Goal: Task Accomplishment & Management: Complete application form

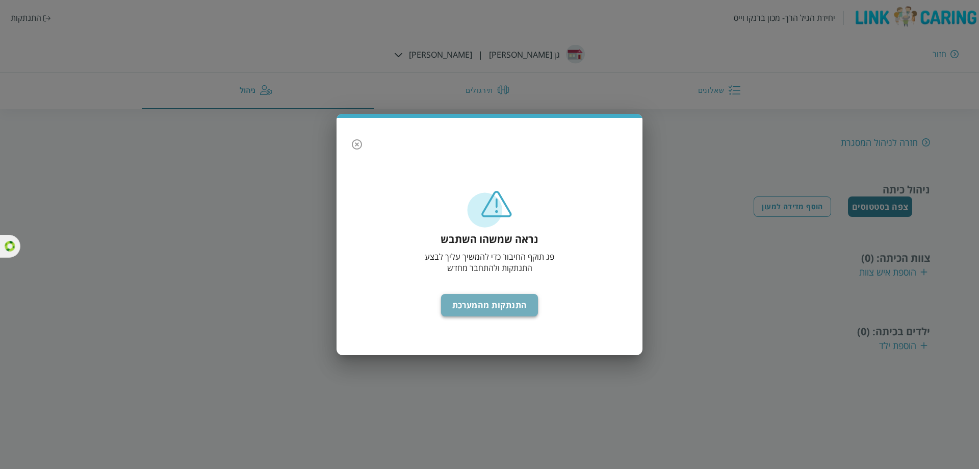
click at [484, 302] on button "התנתקות מהמערכת" at bounding box center [489, 305] width 97 height 22
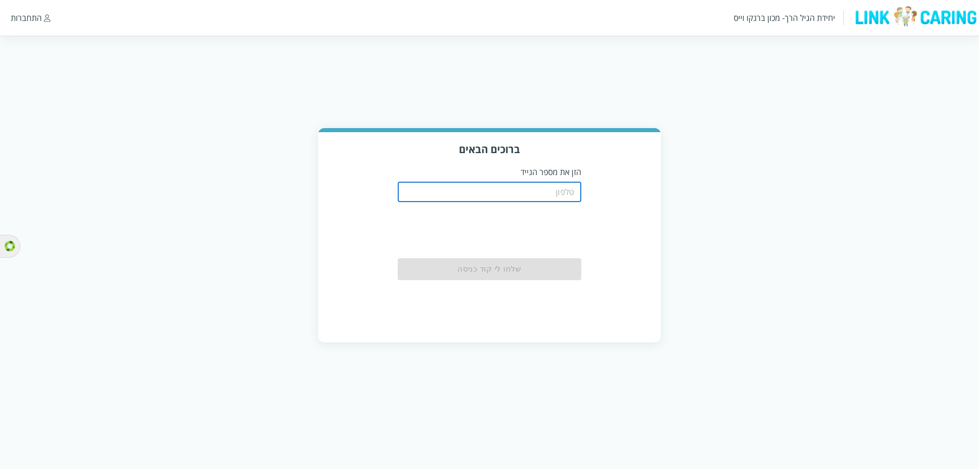
click at [483, 194] on input "tel" at bounding box center [490, 192] width 184 height 20
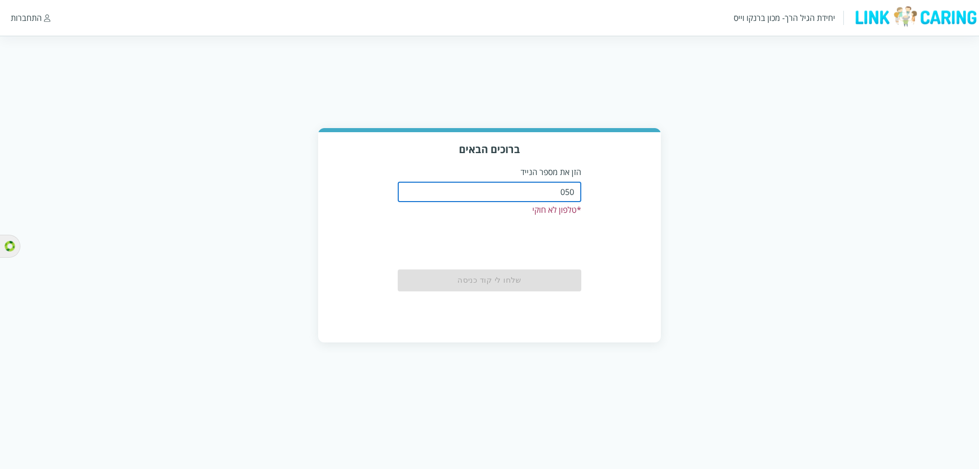
type input "0508805134"
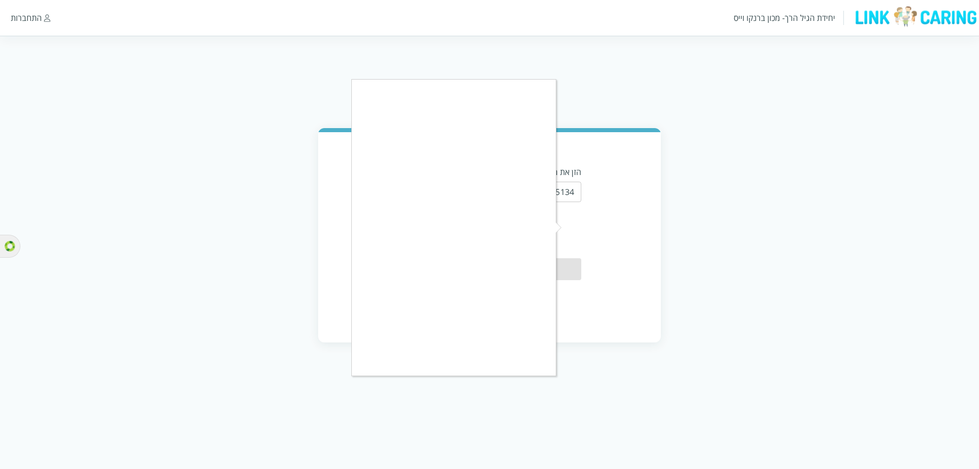
click at [371, 379] on div at bounding box center [489, 234] width 979 height 469
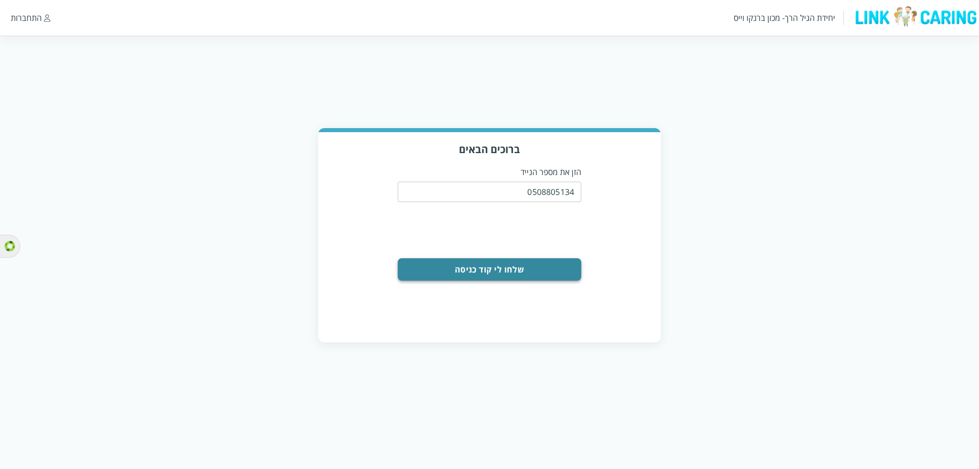
click at [488, 270] on button "שלחו לי קוד כניסה" at bounding box center [490, 269] width 184 height 22
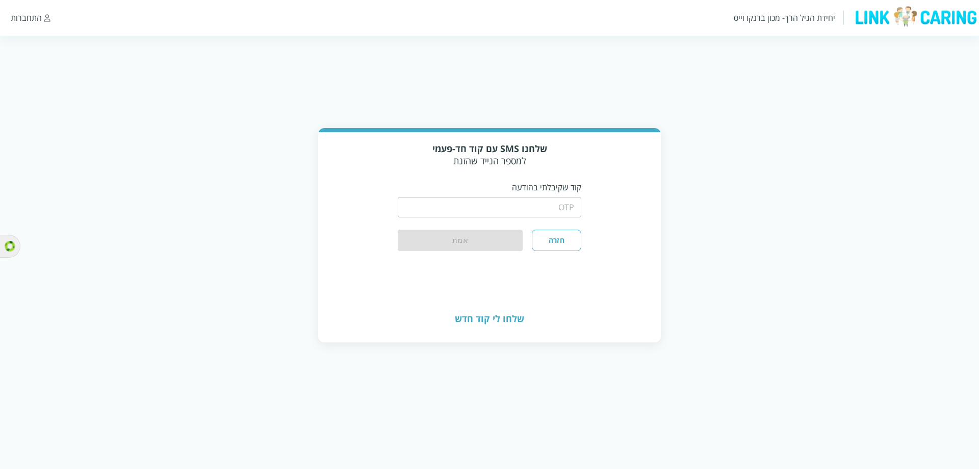
click at [502, 209] on input "string" at bounding box center [490, 207] width 184 height 20
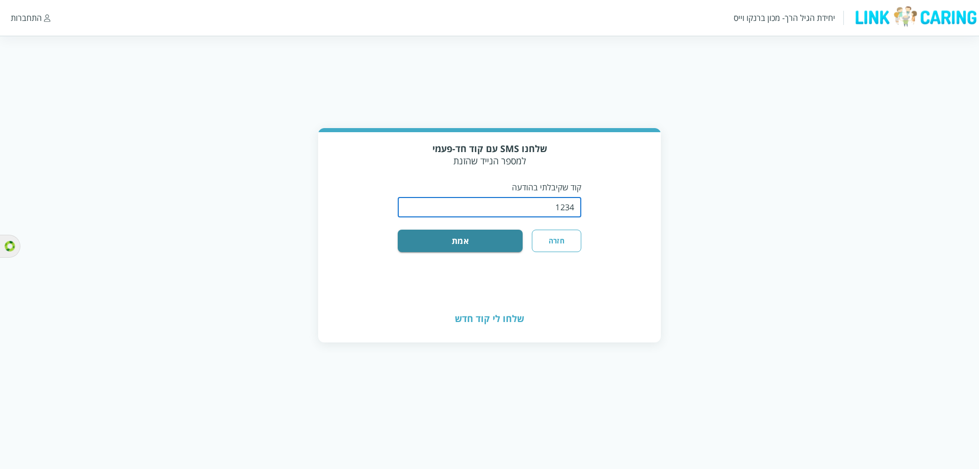
type input "1234"
click at [398, 229] on button "אמת" at bounding box center [460, 240] width 125 height 22
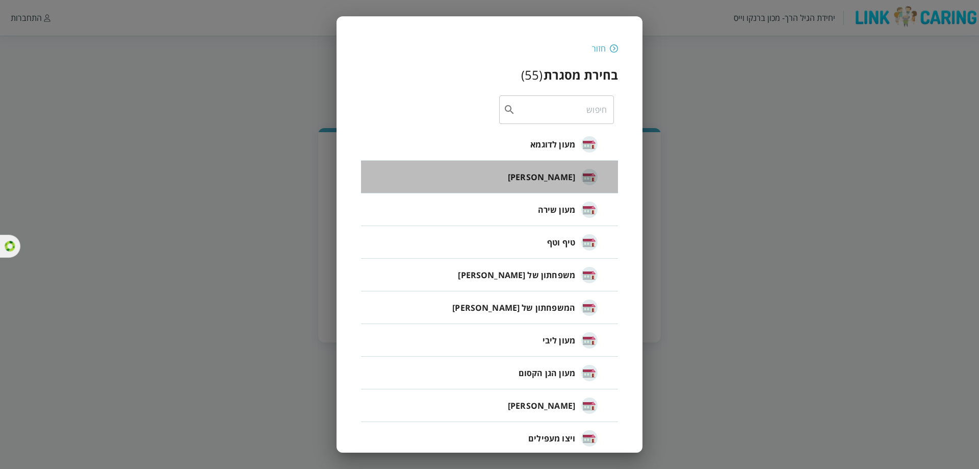
click at [563, 177] on span "חיה חבד" at bounding box center [541, 177] width 67 height 12
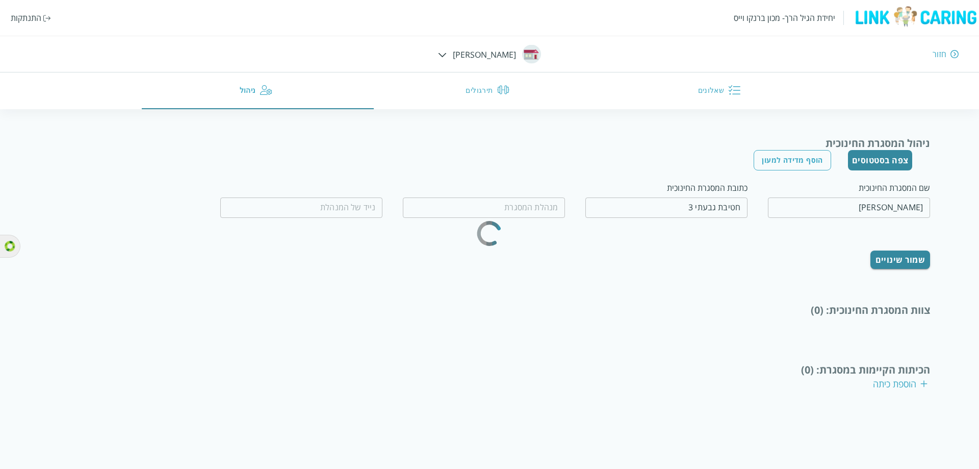
type input "חיה אבייב"
type input "0509560658"
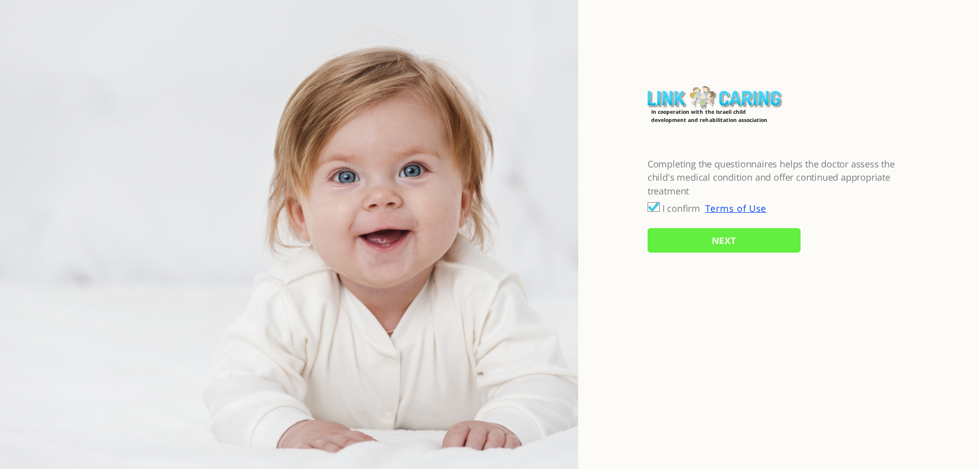
checkbox input "true"
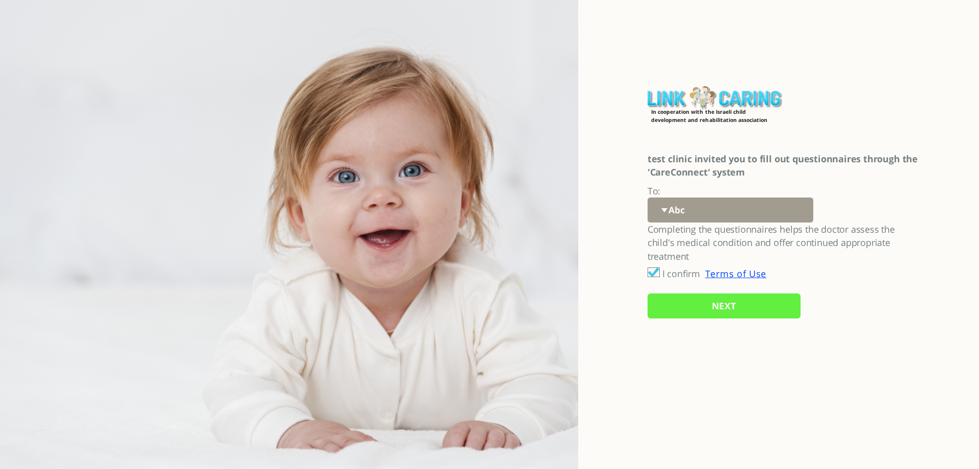
click at [664, 207] on select "Abc 77 yoyo large koko abc 107 ggy oo;o; ytyt7t t7t7 lala 4.8 1234 99 100 9898 …" at bounding box center [731, 209] width 166 height 25
select select "q4CNAdD7dWrrJ4eZw6a4LA%3D%3D"
click at [648, 197] on select "Abc 77 yoyo large koko abc 107 ggy oo;o; ytyt7t t7t7 lala 4.8 1234 99 100 9898 …" at bounding box center [731, 209] width 166 height 25
click at [711, 312] on input "NEXT" at bounding box center [724, 305] width 153 height 25
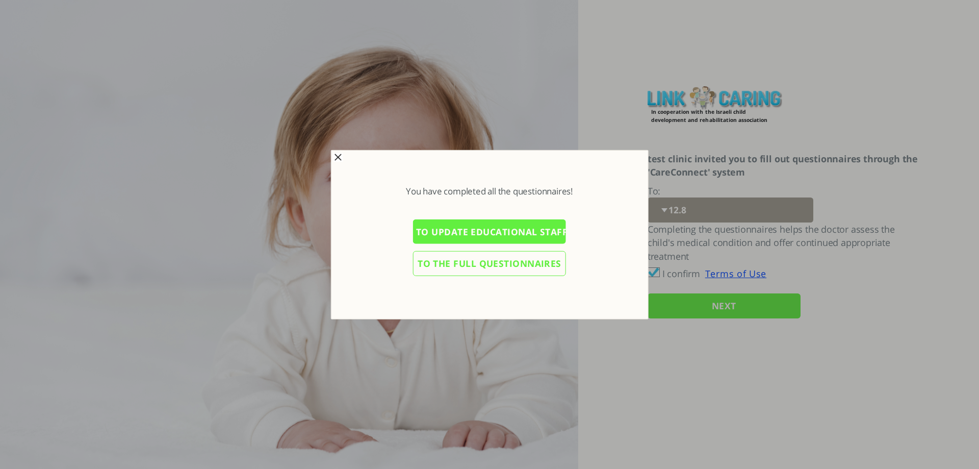
click at [481, 265] on input "To the full questionnaires" at bounding box center [489, 263] width 153 height 25
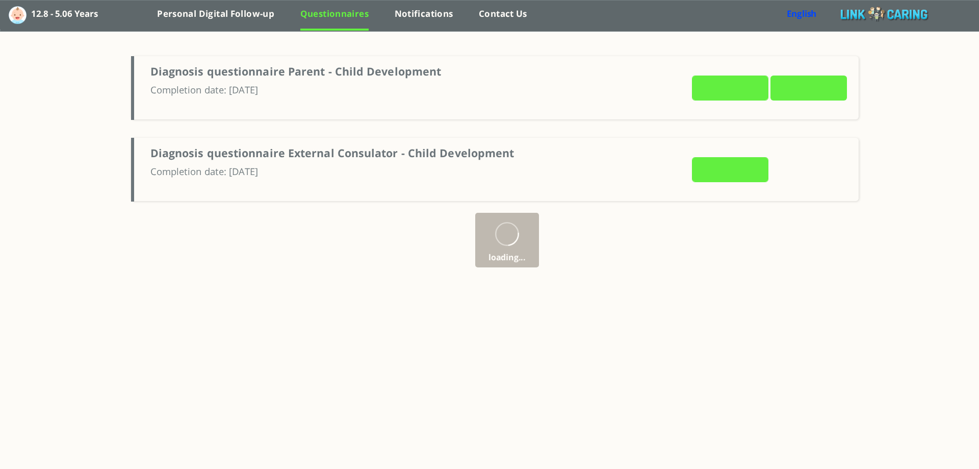
type input "VIEW ANSWERS"
type input "SEND NOW"
type input "VIEW ANSWERS"
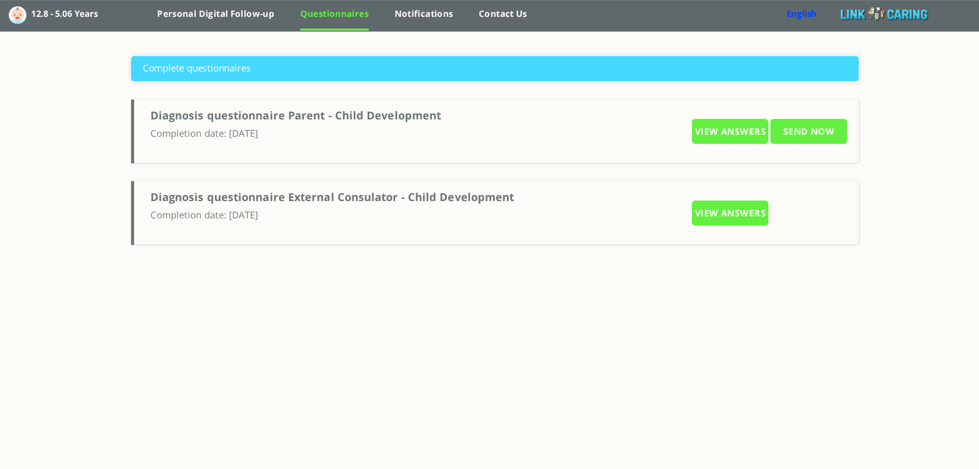
click at [795, 135] on input "SEND NOW" at bounding box center [809, 131] width 76 height 25
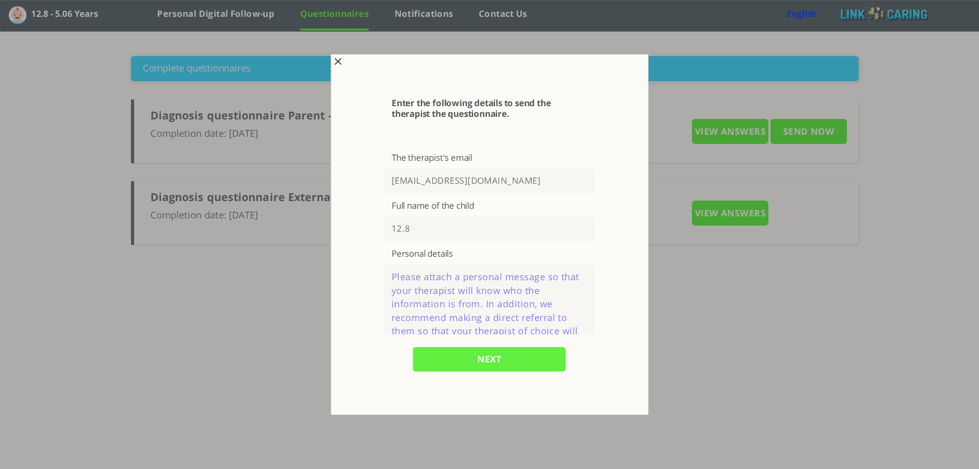
click at [440, 298] on textarea at bounding box center [489, 299] width 211 height 70
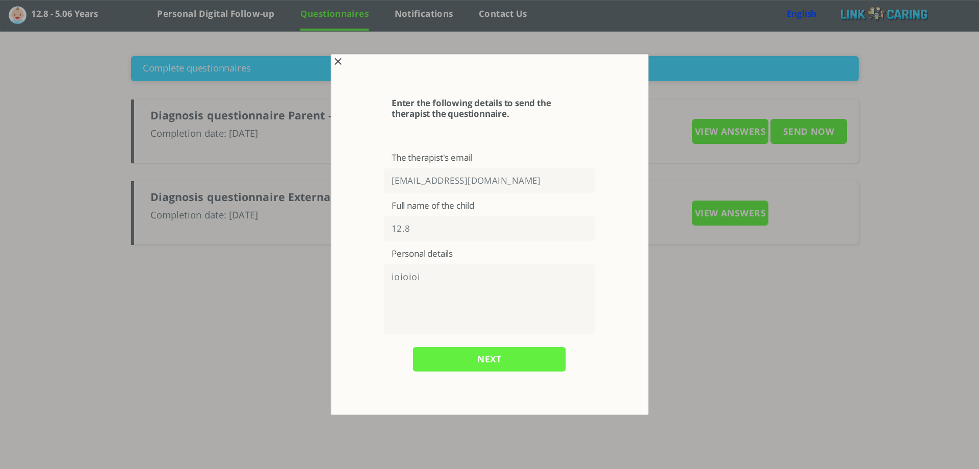
type textarea "ioioioi"
click at [429, 182] on input "[EMAIL_ADDRESS][DOMAIN_NAME]" at bounding box center [489, 180] width 211 height 25
type input "[EMAIL_ADDRESS][DOMAIN_NAME]"
click at [484, 360] on input "NEXT" at bounding box center [489, 359] width 153 height 25
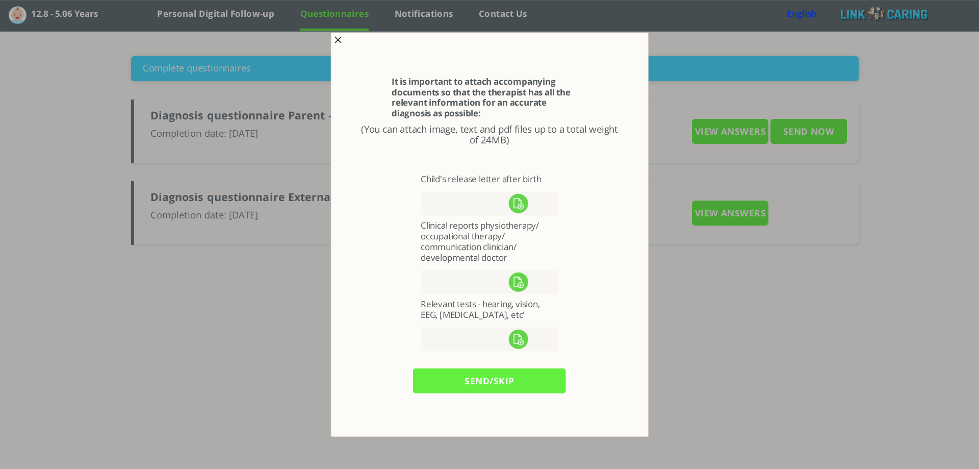
click at [479, 376] on input "send/skip" at bounding box center [489, 380] width 153 height 25
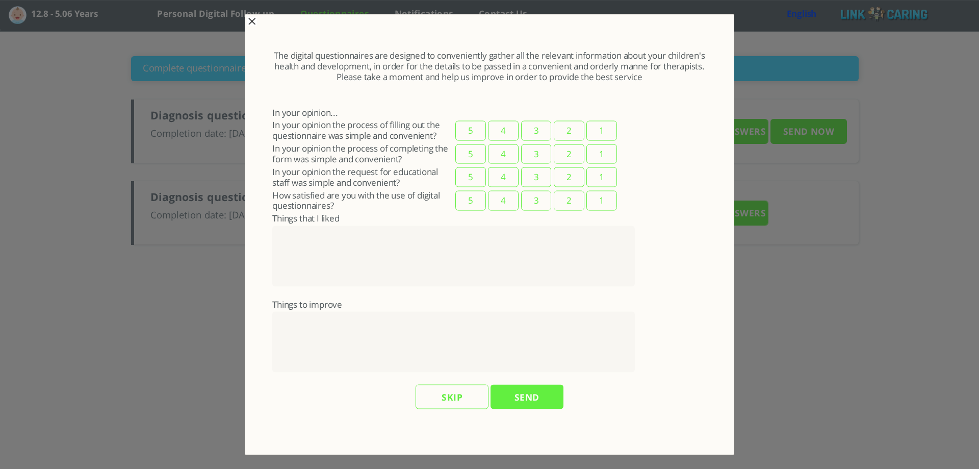
click at [312, 224] on label "Things that I liked" at bounding box center [305, 218] width 67 height 12
click at [362, 223] on td "Things that I liked" at bounding box center [362, 219] width 180 height 12
click at [510, 400] on input "SEND" at bounding box center [527, 396] width 73 height 25
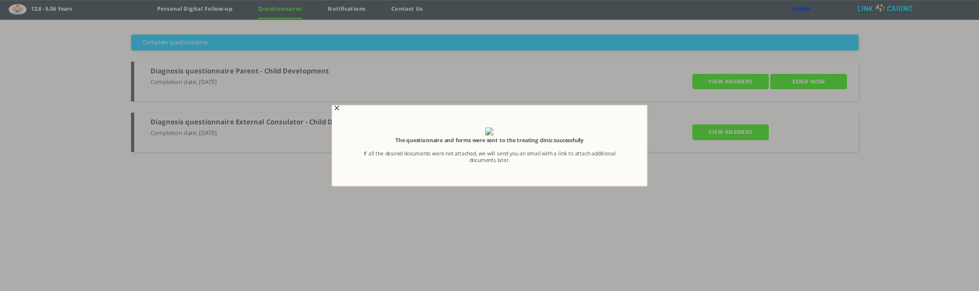
click at [336, 106] on span "button" at bounding box center [338, 108] width 8 height 8
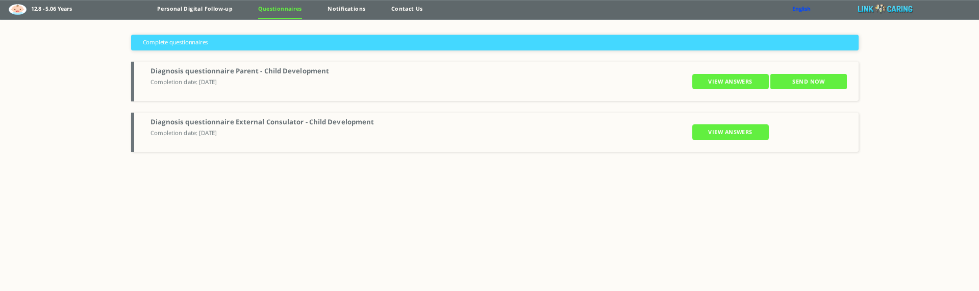
click at [712, 89] on input "VIEW ANSWERS" at bounding box center [730, 81] width 76 height 15
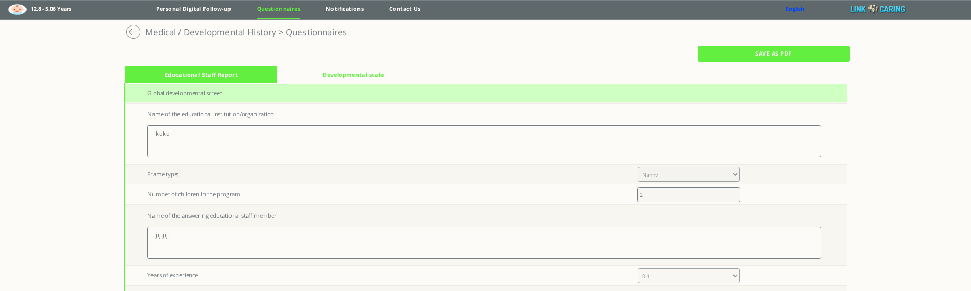
click at [140, 30] on div at bounding box center [132, 30] width 15 height 15
click at [134, 31] on div at bounding box center [132, 30] width 15 height 15
click at [129, 29] on div at bounding box center [132, 30] width 15 height 15
click at [277, 10] on link "Questionnaires" at bounding box center [278, 11] width 43 height 13
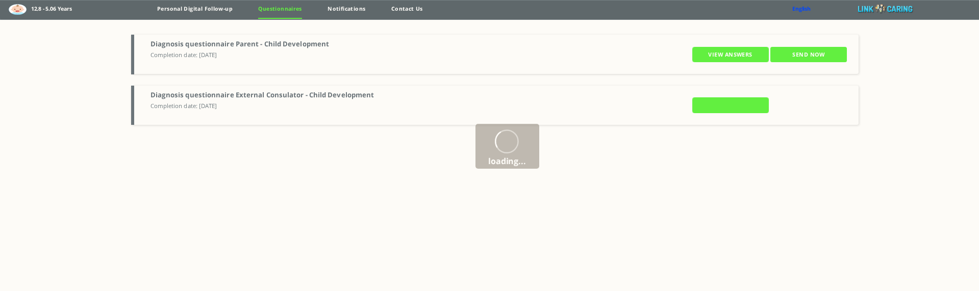
type input "VIEW ANSWERS"
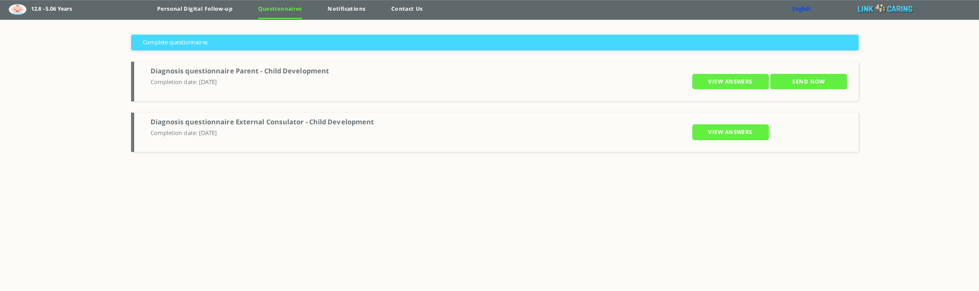
click at [738, 81] on input "VIEW ANSWERS" at bounding box center [730, 81] width 76 height 15
